Goal: Find specific page/section: Find specific page/section

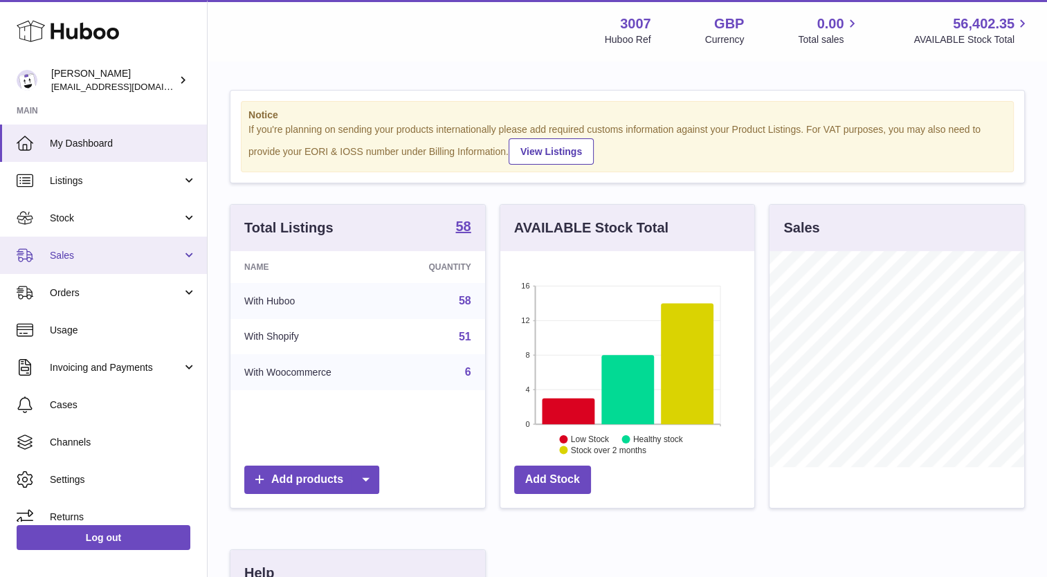
scroll to position [216, 255]
click at [61, 255] on span "Sales" at bounding box center [116, 255] width 132 height 13
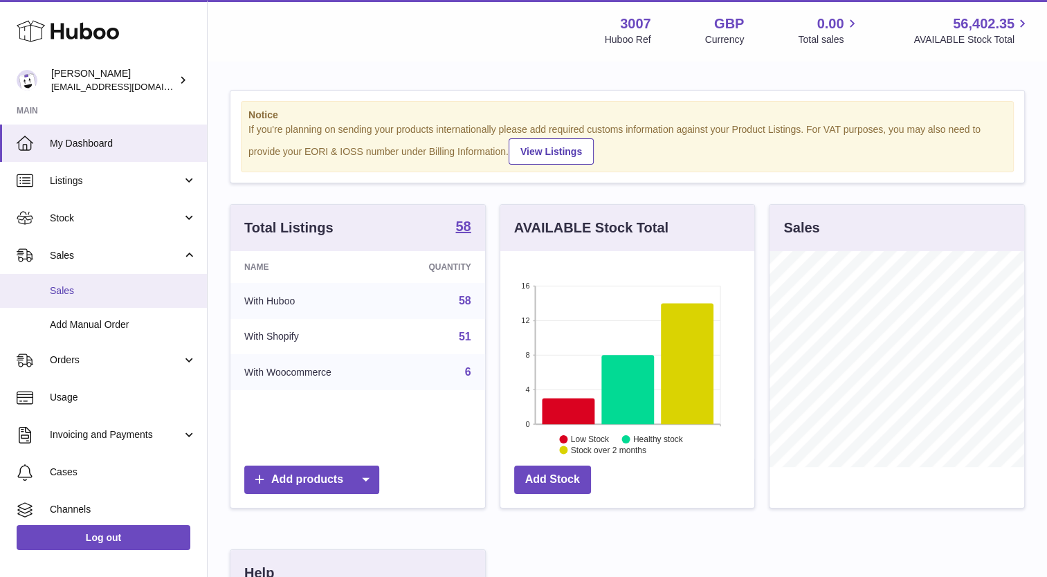
click at [66, 286] on span "Sales" at bounding box center [123, 290] width 147 height 13
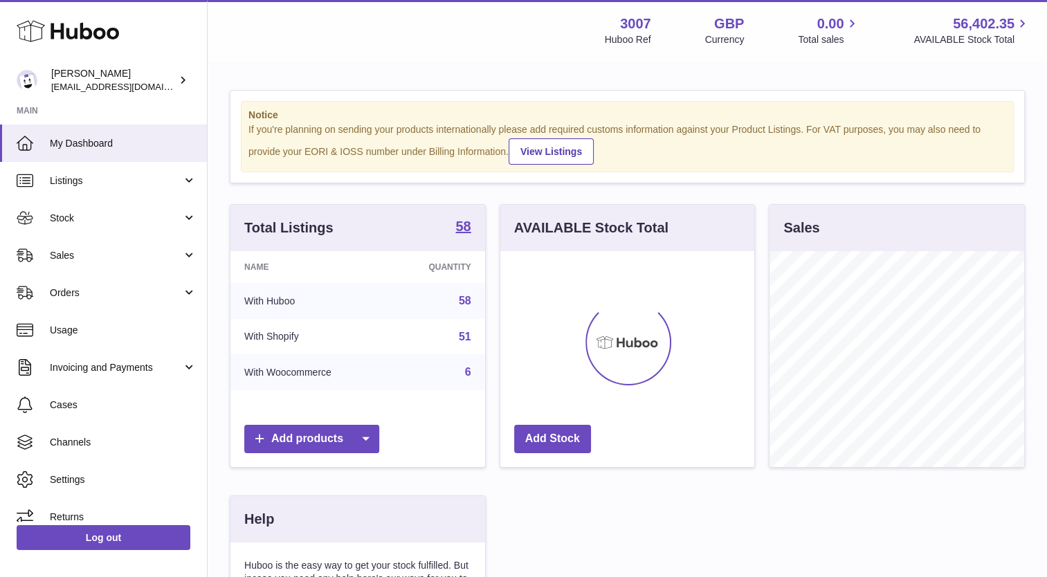
scroll to position [216, 255]
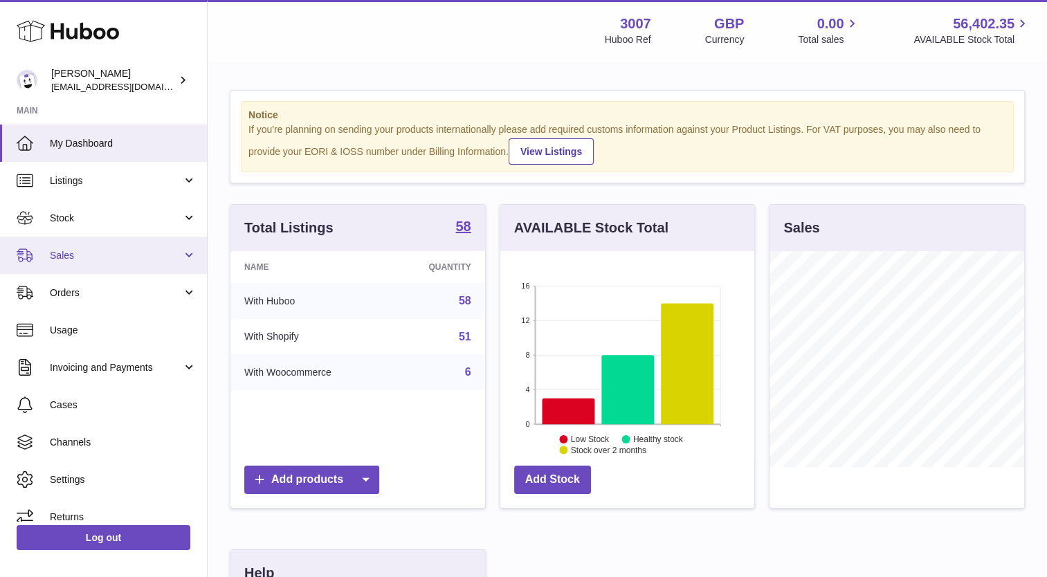
click at [64, 253] on span "Sales" at bounding box center [116, 255] width 132 height 13
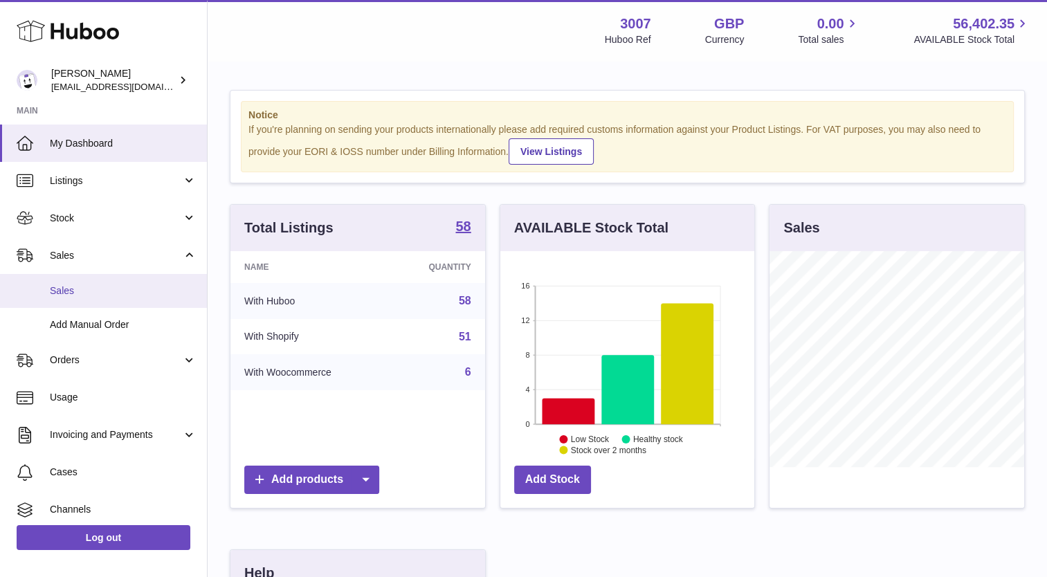
click at [65, 285] on span "Sales" at bounding box center [123, 290] width 147 height 13
